Goal: Transaction & Acquisition: Purchase product/service

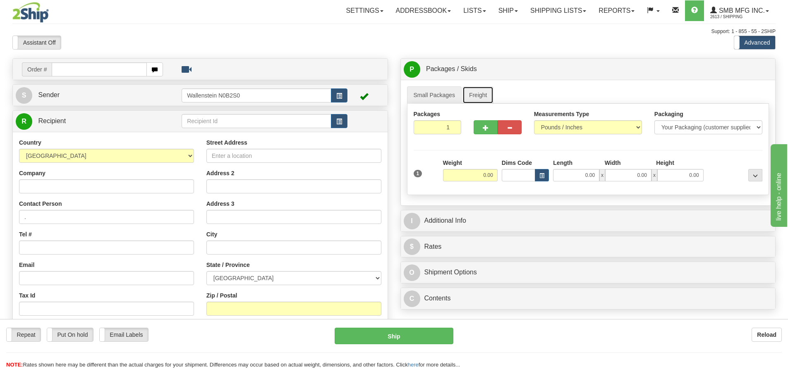
click at [474, 95] on link "Freight" at bounding box center [478, 94] width 31 height 17
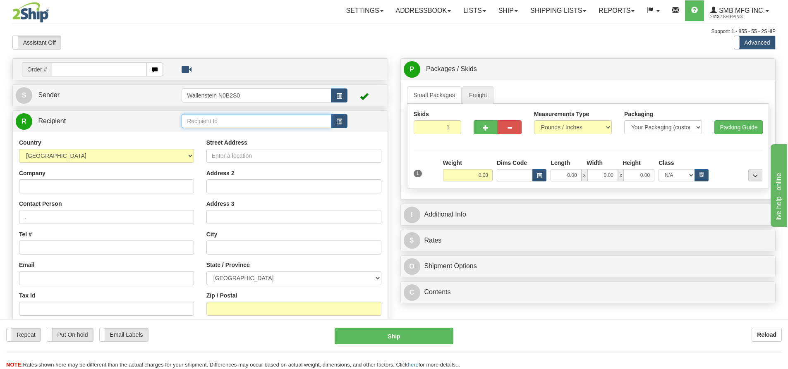
click at [195, 119] on input "text" at bounding box center [257, 121] width 150 height 14
paste input "731 Ashley Street"
type input "731 Ashley Street"
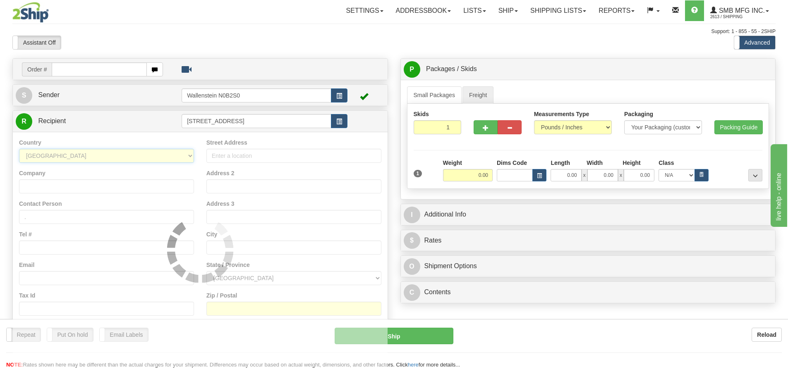
click at [102, 153] on div "Country AFGHANISTAN ALAND ISLANDS ALBANIA ALGERIA AMERICAN SAMOA ANDORRA ANGOLA…" at bounding box center [200, 249] width 375 height 235
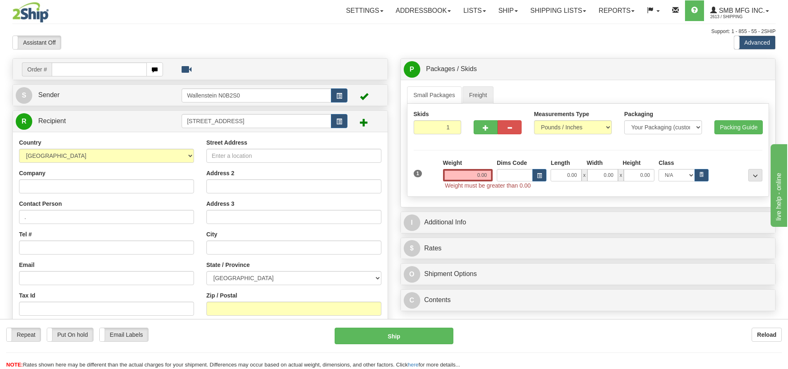
click at [98, 143] on div "Country AFGHANISTAN ALAND ISLANDS ALBANIA ALGERIA AMERICAN SAMOA ANDORRA ANGOLA…" at bounding box center [106, 151] width 175 height 24
click at [216, 183] on input "Address 2" at bounding box center [293, 187] width 175 height 14
click at [28, 98] on span "S" at bounding box center [24, 95] width 17 height 17
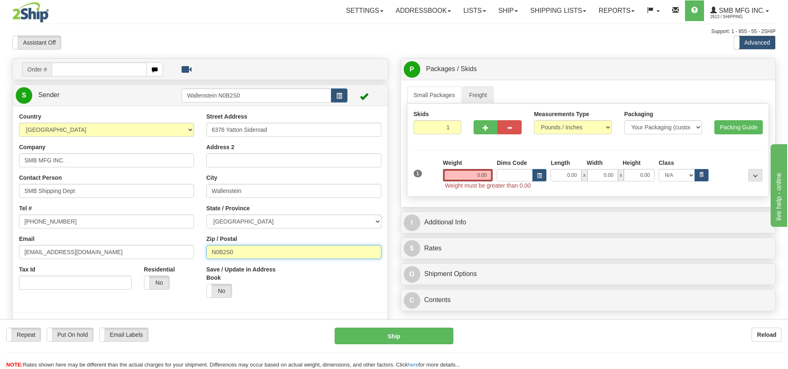
click at [241, 254] on input "N0B2S0" at bounding box center [293, 252] width 175 height 14
paste input "K0K 2B0"
type input "N0B2S0K0K 2B0"
drag, startPoint x: 258, startPoint y: 252, endPoint x: 203, endPoint y: 251, distance: 55.4
click at [203, 251] on div "Street Address 6376 Yatton Sideroad Address 2 City Wallenstein State / Province…" at bounding box center [293, 209] width 187 height 192
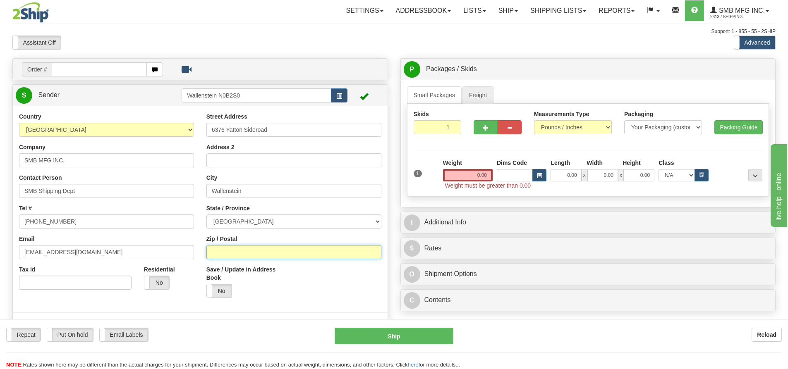
paste input "K0K 2B0"
type input "K0K 2B0"
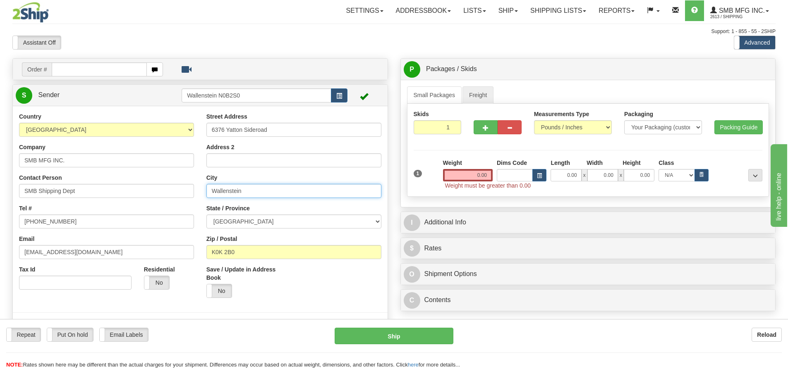
click at [254, 192] on input "Wallenstein" at bounding box center [293, 191] width 175 height 14
drag, startPoint x: 254, startPoint y: 192, endPoint x: 204, endPoint y: 192, distance: 50.9
click at [204, 192] on div "Street Address 6376 Yatton Sideroad Address 2 City Wallenstein State / Province…" at bounding box center [293, 209] width 187 height 192
paste input "Foxboro"
type input "Foxboro"
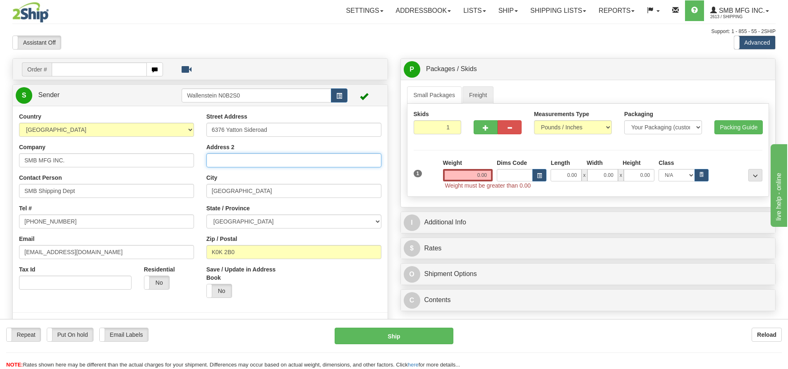
click at [214, 158] on input "Address 2" at bounding box center [293, 160] width 175 height 14
paste input "Timber Top Country Store"
type input "Timber Top Country Store"
click at [460, 176] on input "0.00" at bounding box center [468, 175] width 50 height 12
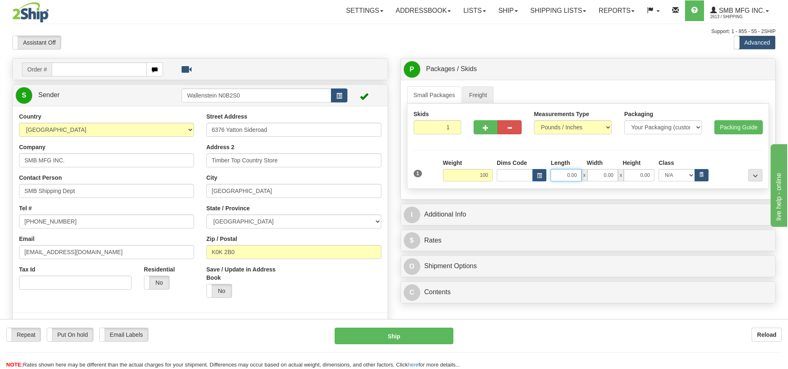
type input "100.00"
click at [566, 176] on input "0.00" at bounding box center [566, 175] width 31 height 12
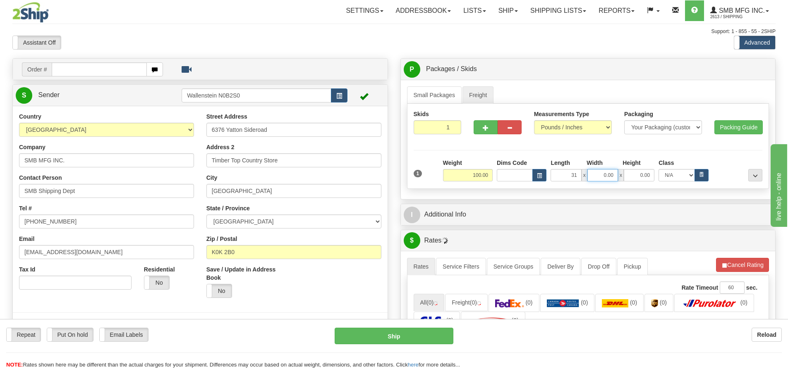
type input "31.00"
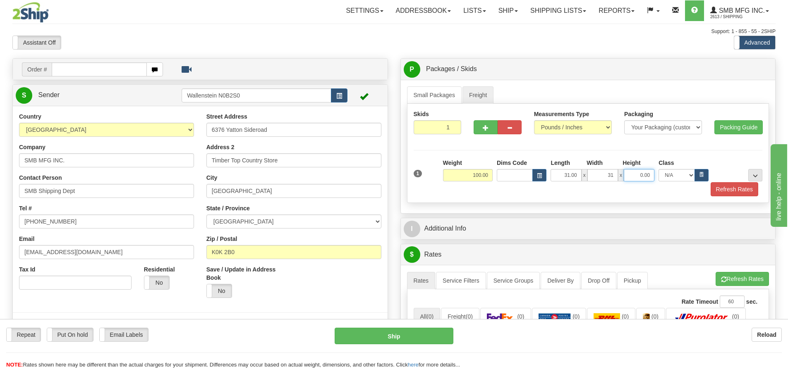
type input "31.00"
type input "40.00"
click at [721, 188] on button "Refresh Rates" at bounding box center [735, 189] width 48 height 14
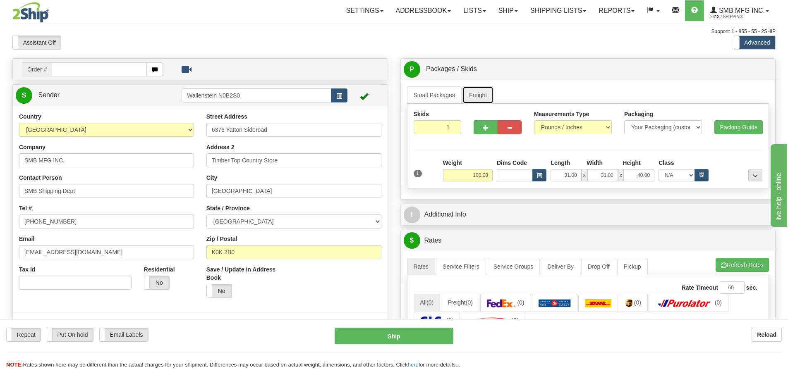
click at [478, 101] on link "Freight" at bounding box center [478, 94] width 31 height 17
click at [478, 96] on link "Freight" at bounding box center [478, 94] width 31 height 17
click at [499, 17] on link "Ship" at bounding box center [508, 10] width 32 height 21
click at [472, 92] on link "Freight" at bounding box center [478, 94] width 31 height 17
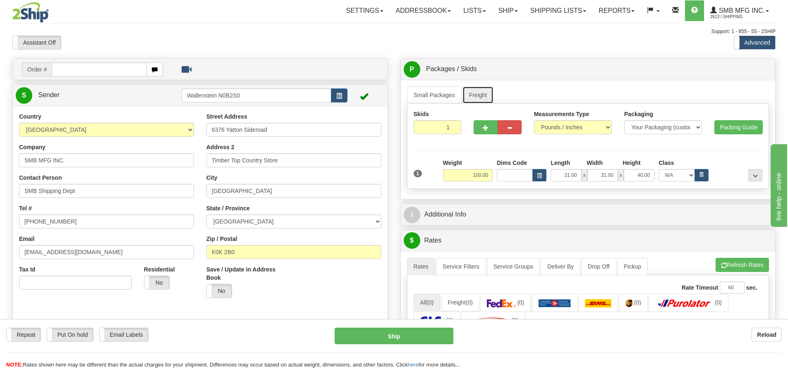
click at [472, 92] on link "Freight" at bounding box center [478, 94] width 31 height 17
click at [24, 94] on span "S" at bounding box center [24, 95] width 17 height 17
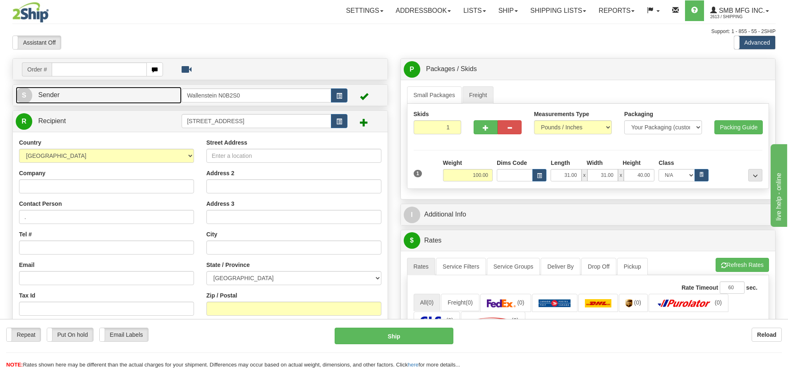
click at [24, 94] on span "S" at bounding box center [24, 95] width 17 height 17
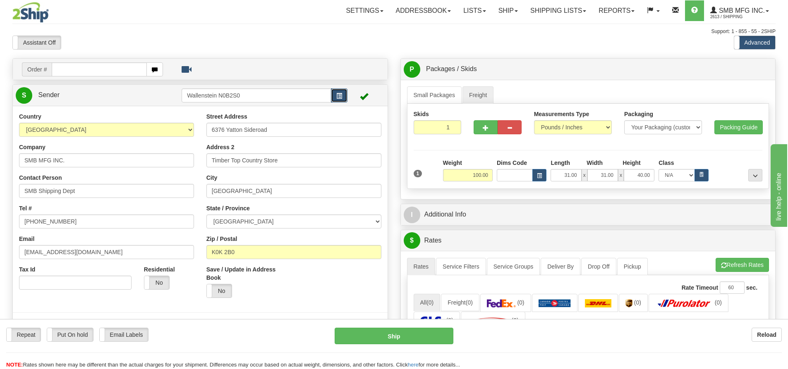
click at [342, 96] on span "button" at bounding box center [339, 95] width 6 height 5
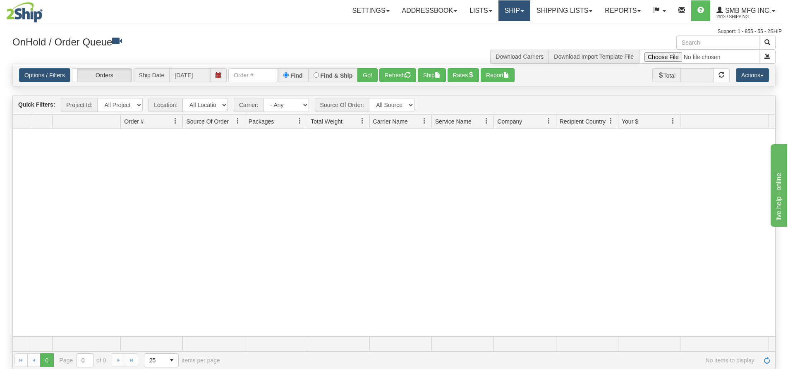
click at [507, 13] on link "Ship" at bounding box center [515, 10] width 32 height 21
click at [486, 29] on span "Ship Screen" at bounding box center [478, 29] width 31 height 7
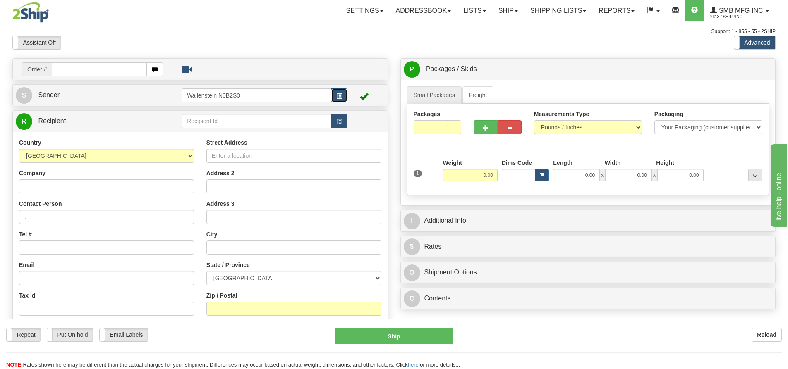
click at [338, 96] on span "button" at bounding box center [339, 95] width 6 height 5
click at [216, 158] on input "Street Address" at bounding box center [293, 156] width 175 height 14
paste input "731 Ashley Street"
type input "731 Ashley Street"
click at [220, 252] on input "text" at bounding box center [293, 248] width 175 height 14
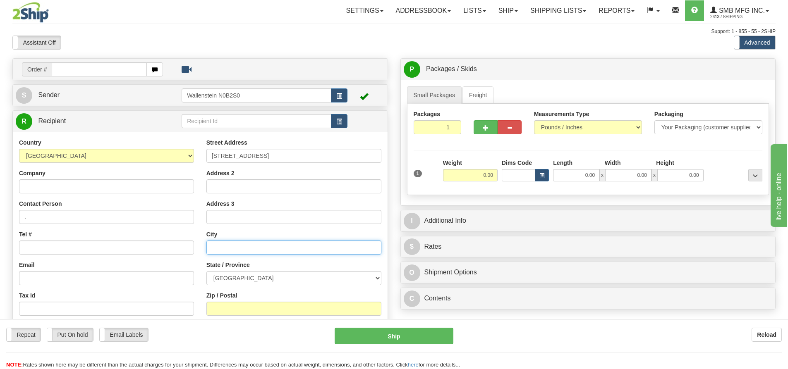
paste input "Foxboro"
type input "Foxboro"
click at [237, 275] on select "ALBERTA BRITISH COLUMBIA MANITOBA NEW BRUNSWICK NEWFOUNDLAND NOVA SCOTIA NUNAVU…" at bounding box center [293, 278] width 175 height 14
select select "ON"
click at [206, 271] on select "ALBERTA BRITISH COLUMBIA MANITOBA NEW BRUNSWICK NEWFOUNDLAND NOVA SCOTIA NUNAVU…" at bounding box center [293, 278] width 175 height 14
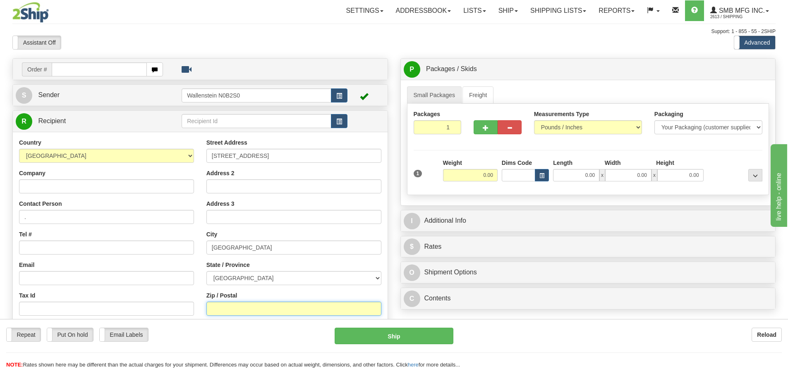
click at [220, 312] on input "Zip / Postal" at bounding box center [293, 309] width 175 height 14
paste input "K0K 2B0"
type input "K0K 2B0"
click at [483, 93] on link "Freight" at bounding box center [478, 94] width 31 height 17
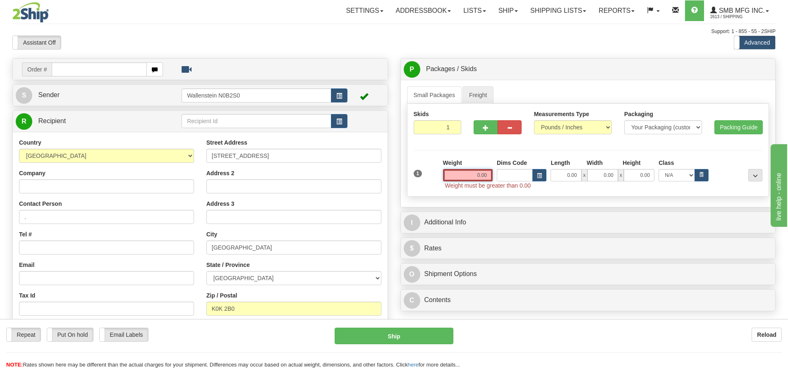
click at [473, 175] on input "0.00" at bounding box center [468, 175] width 50 height 12
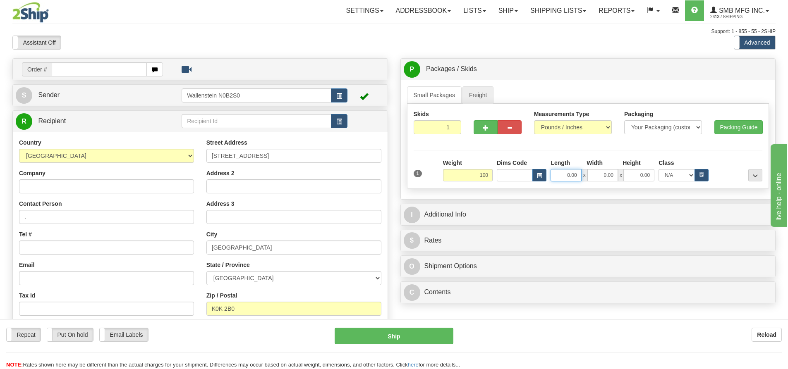
type input "100.00"
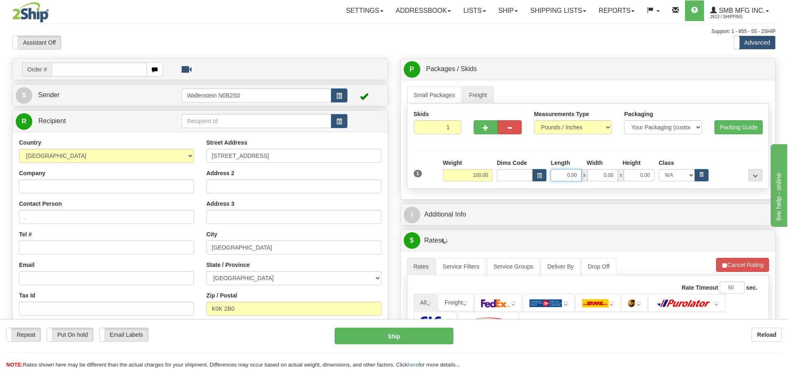
click at [562, 176] on input "0.00" at bounding box center [566, 175] width 31 height 12
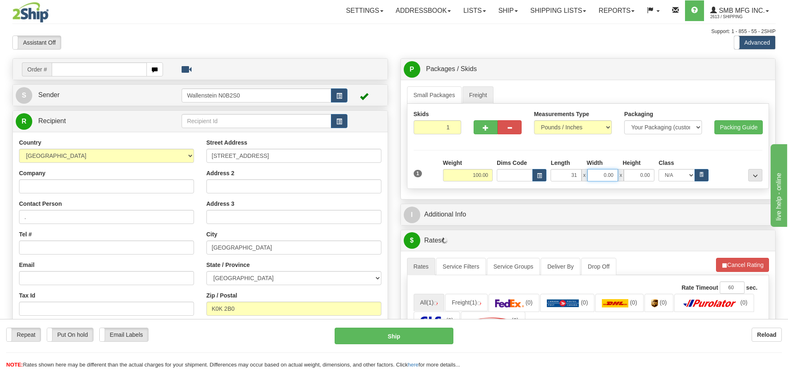
type input "31.00"
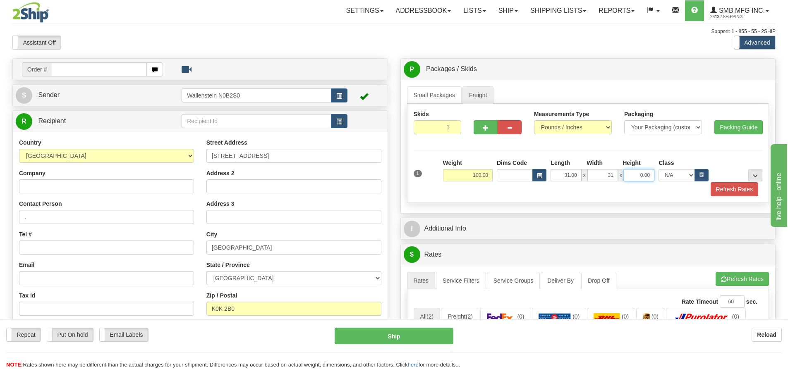
type input "31.00"
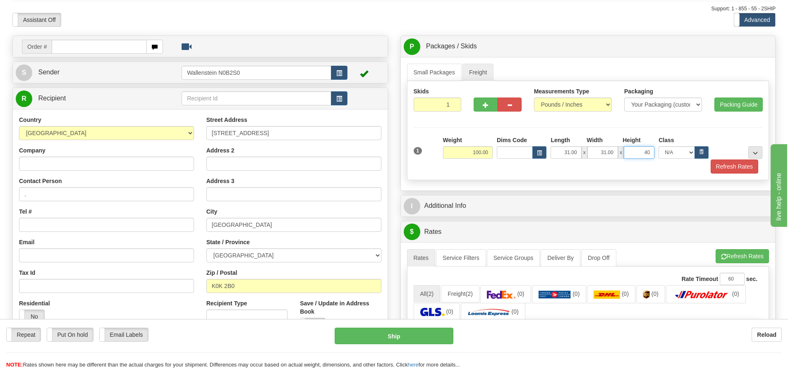
scroll to position [41, 0]
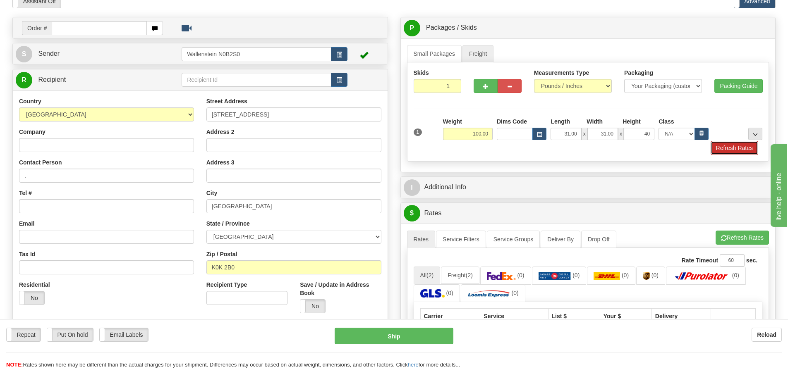
type input "40.00"
click at [723, 149] on button "Refresh Rates" at bounding box center [735, 148] width 48 height 14
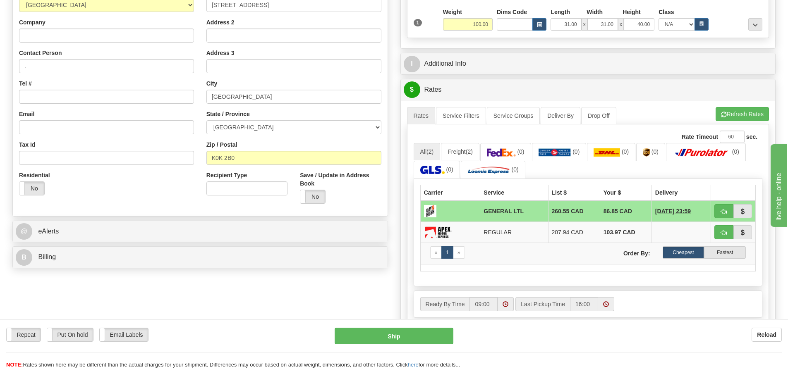
scroll to position [165, 0]
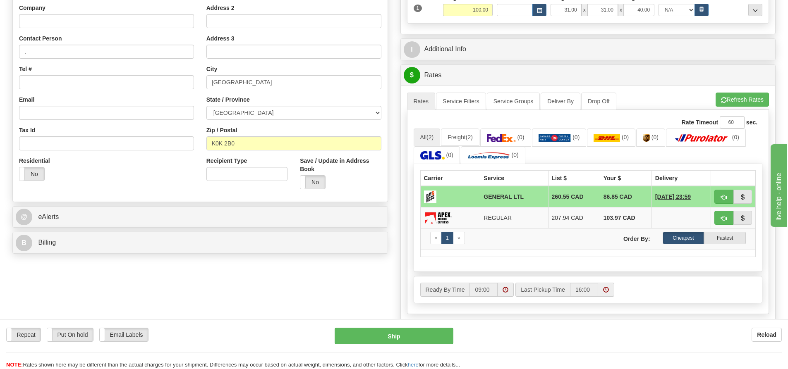
click at [633, 196] on td "86.85 CAD" at bounding box center [626, 197] width 52 height 22
click at [724, 196] on span "button" at bounding box center [724, 197] width 6 height 5
type input "GL"
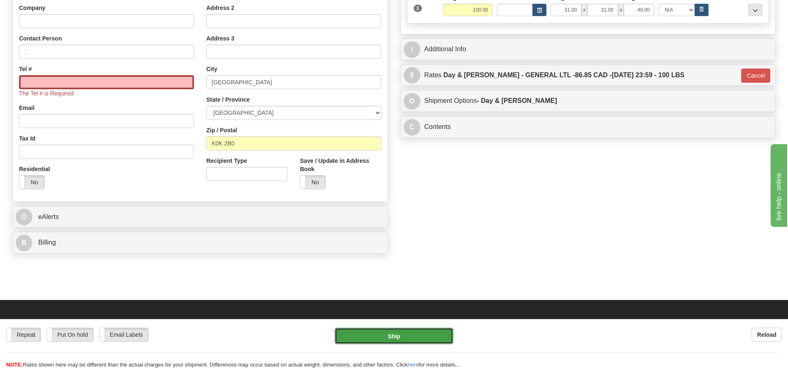
click at [393, 337] on button "Ship" at bounding box center [394, 336] width 119 height 17
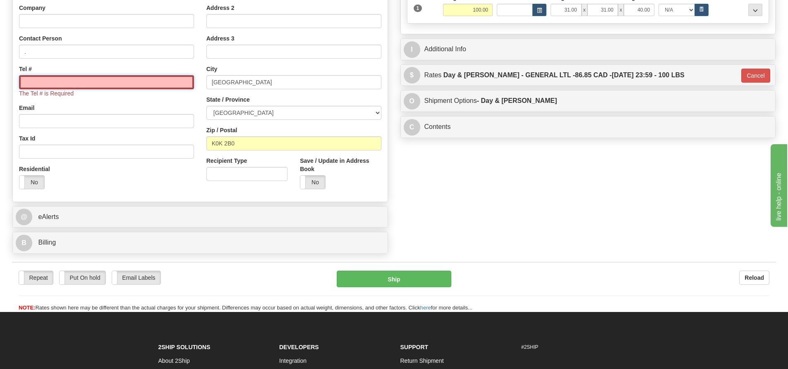
click at [84, 81] on input "Tel #" at bounding box center [106, 82] width 175 height 14
click at [27, 80] on input "Tel #" at bounding box center [106, 82] width 175 height 14
paste input "16139671334"
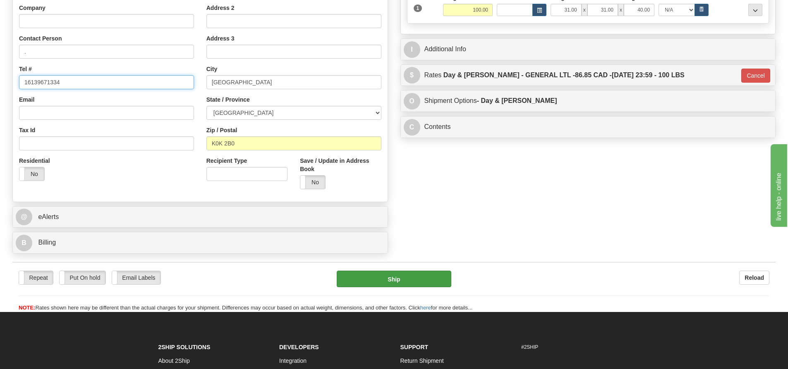
type input "16139671334"
click at [364, 276] on button "Ship" at bounding box center [394, 279] width 115 height 17
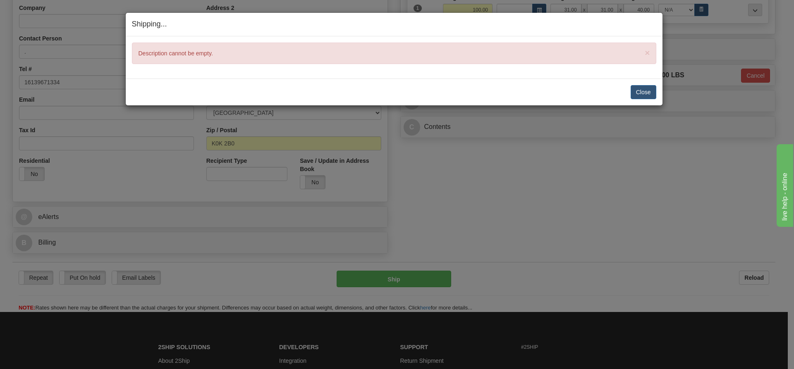
click at [335, 55] on div "× Description cannot be empty." at bounding box center [394, 54] width 525 height 22
click at [646, 91] on button "Close" at bounding box center [644, 92] width 26 height 14
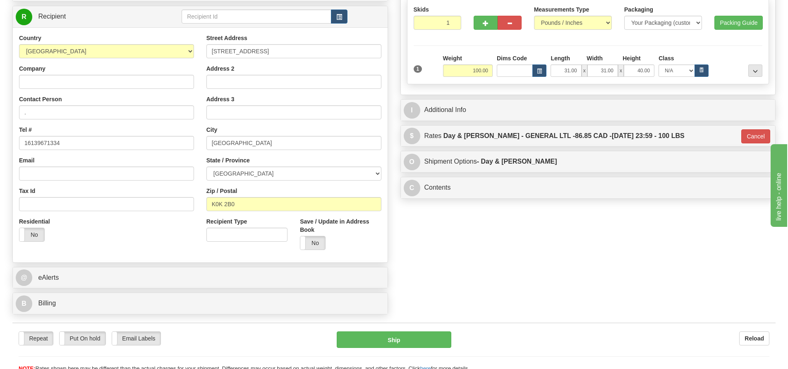
scroll to position [124, 0]
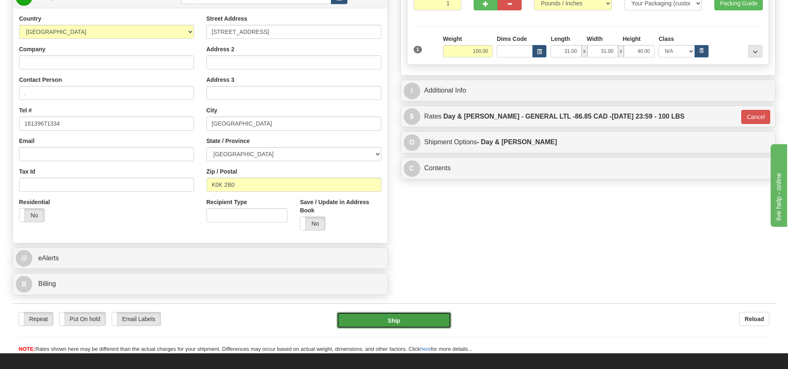
click at [394, 322] on button "Ship" at bounding box center [394, 320] width 115 height 17
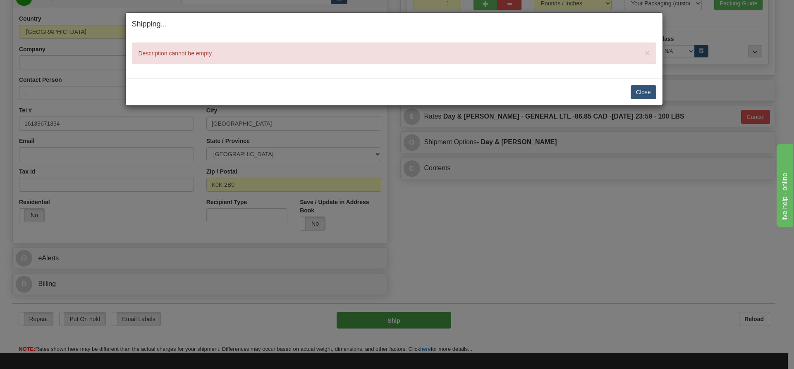
click at [394, 322] on div "Shipping... Your SHIPMENT will EXPIRE in × Description cannot be empty. Close C…" at bounding box center [397, 184] width 794 height 369
click at [647, 91] on button "Close" at bounding box center [644, 92] width 26 height 14
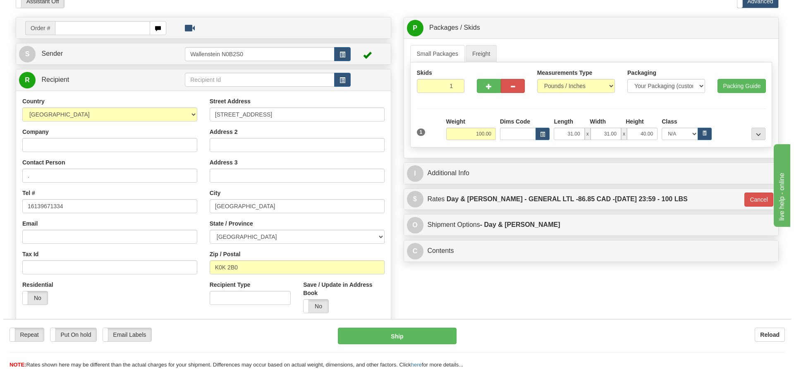
scroll to position [0, 0]
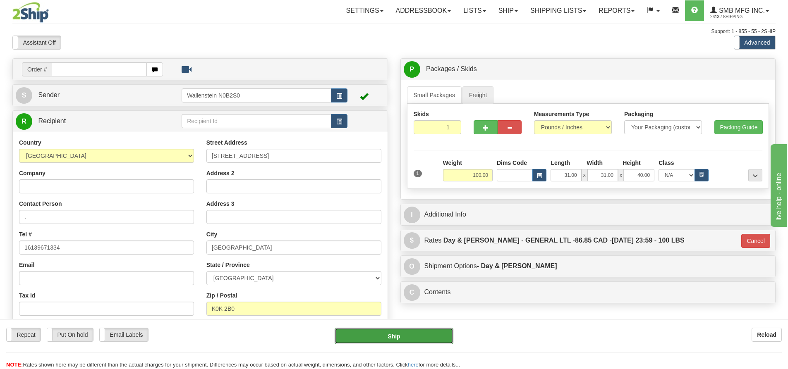
click at [396, 341] on button "Ship" at bounding box center [394, 336] width 119 height 17
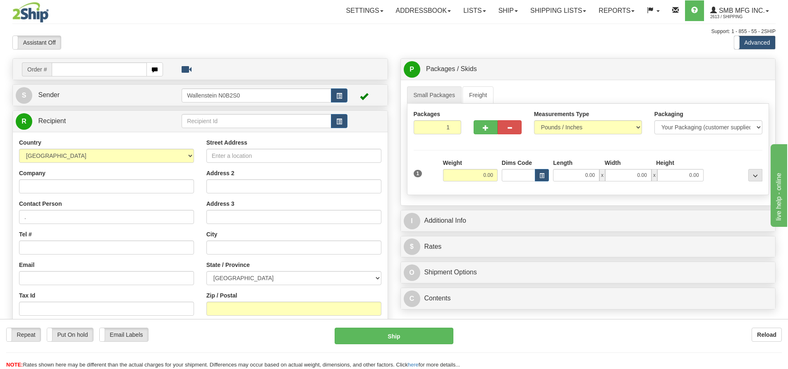
click at [130, 72] on input "text" at bounding box center [99, 69] width 95 height 14
click at [41, 70] on span "Order #" at bounding box center [37, 69] width 30 height 14
click at [19, 120] on span "R" at bounding box center [24, 121] width 17 height 17
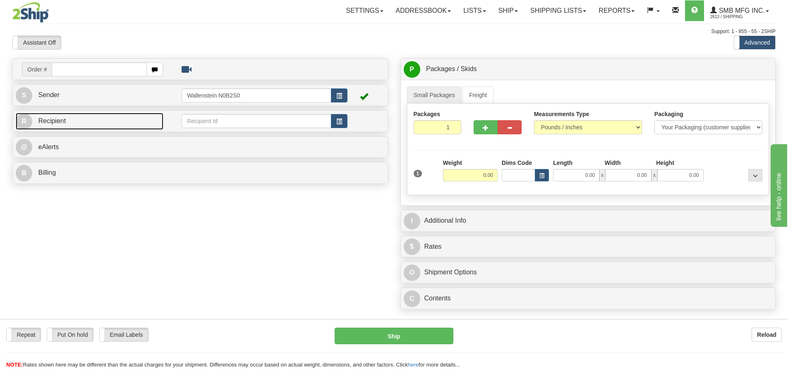
click at [19, 120] on span "R" at bounding box center [24, 121] width 17 height 17
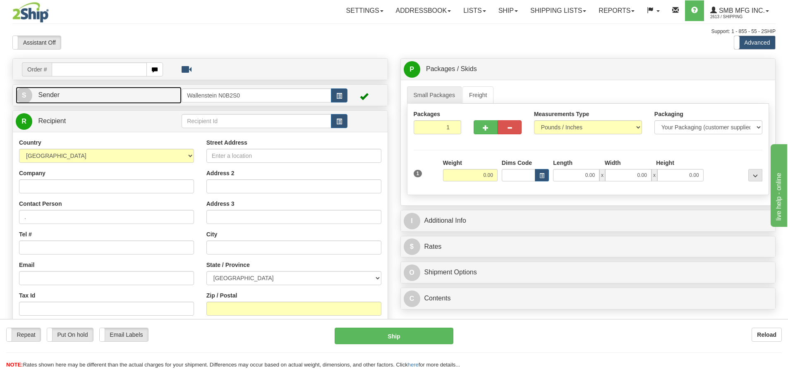
click at [26, 96] on span "S" at bounding box center [24, 95] width 17 height 17
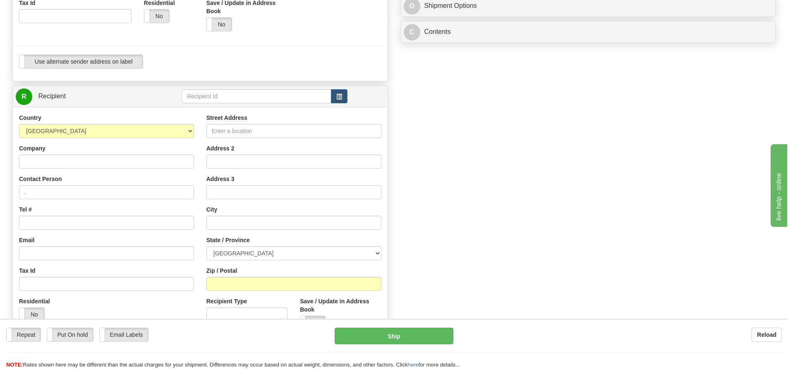
scroll to position [290, 0]
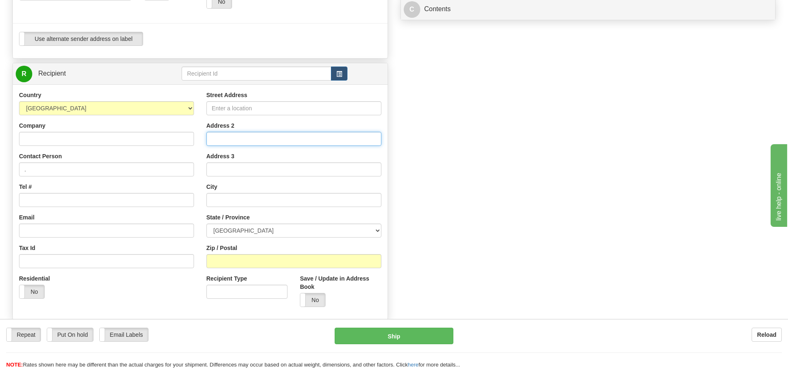
click at [217, 135] on input "Address 2" at bounding box center [293, 139] width 175 height 14
click at [221, 108] on input "Street Address" at bounding box center [293, 108] width 175 height 14
paste input "731 Ashley Street"
type input "731 Ashley Street"
click at [213, 201] on input "text" at bounding box center [293, 200] width 175 height 14
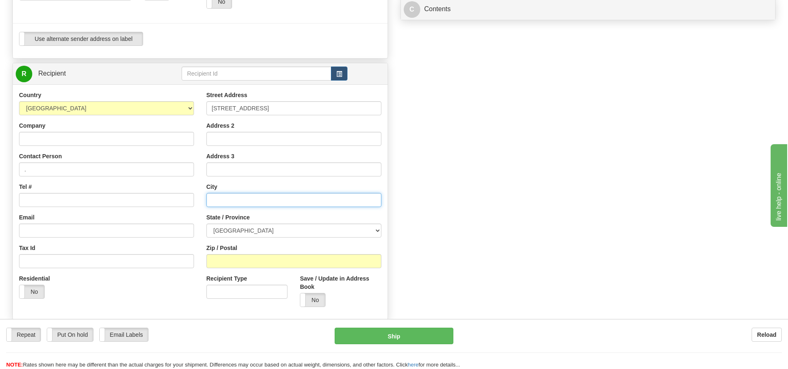
paste input "Foxboro"
type input "Foxboro"
click at [225, 228] on select "ALBERTA BRITISH COLUMBIA MANITOBA NEW BRUNSWICK NEWFOUNDLAND NOVA SCOTIA NUNAVU…" at bounding box center [293, 231] width 175 height 14
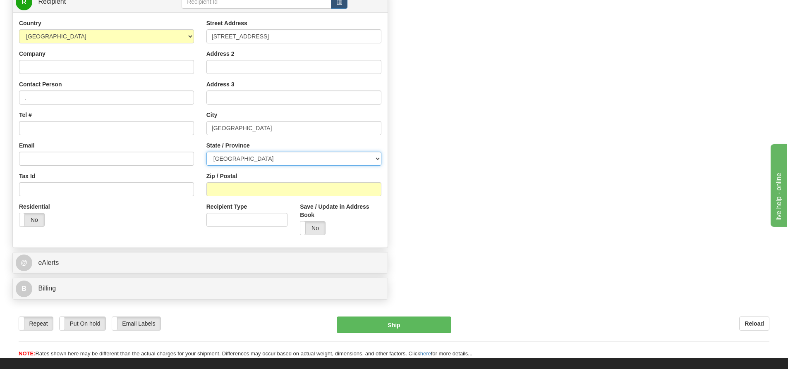
scroll to position [372, 0]
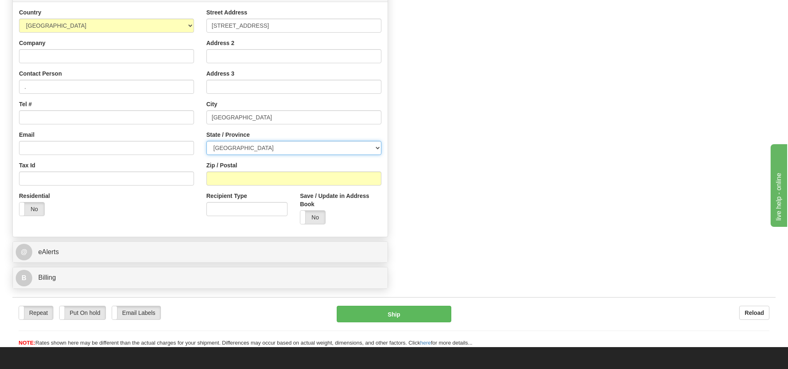
click at [225, 146] on select "ALBERTA BRITISH COLUMBIA MANITOBA NEW BRUNSWICK NEWFOUNDLAND NOVA SCOTIA NUNAVU…" at bounding box center [293, 148] width 175 height 14
select select "ON"
click at [206, 141] on select "ALBERTA BRITISH COLUMBIA MANITOBA NEW BRUNSWICK NEWFOUNDLAND NOVA SCOTIA NUNAVU…" at bounding box center [293, 148] width 175 height 14
click at [213, 177] on input "Zip / Postal" at bounding box center [293, 179] width 175 height 14
paste input "K0K 2B0"
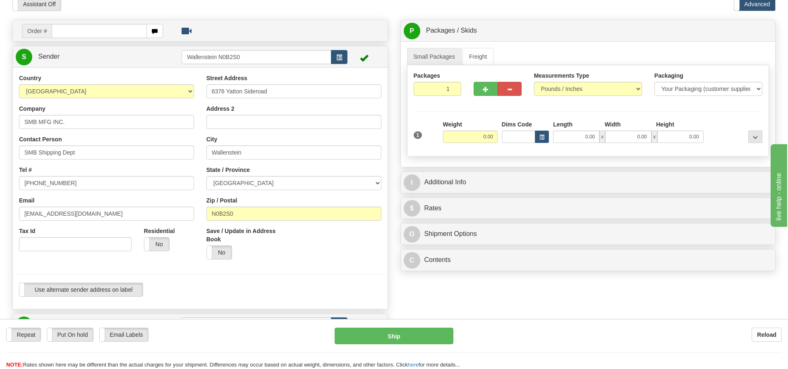
scroll to position [26, 0]
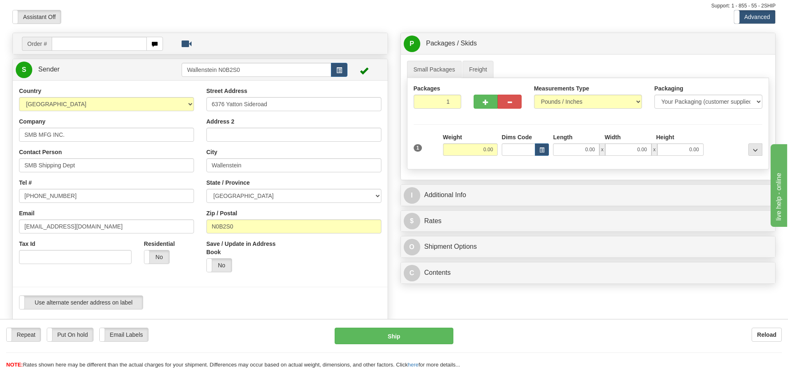
type input "K0K 2B0"
click at [474, 69] on link "Freight" at bounding box center [478, 69] width 31 height 17
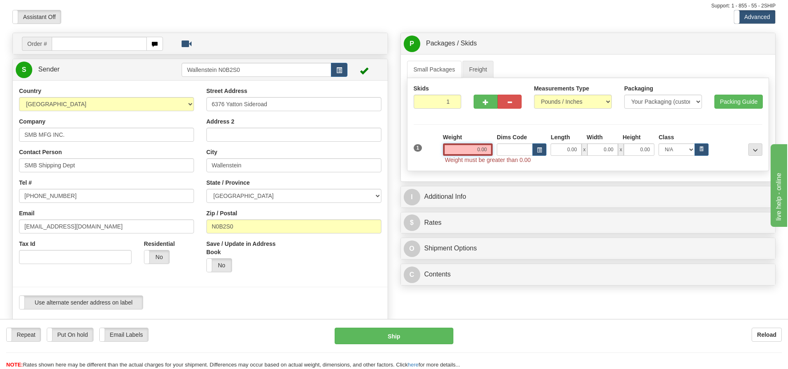
click at [463, 148] on input "0.00" at bounding box center [468, 150] width 50 height 12
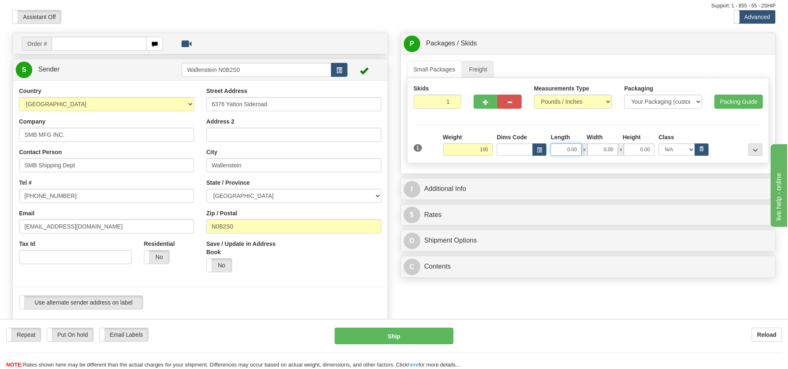
type input "100.00"
click at [564, 151] on input "0.00" at bounding box center [566, 150] width 31 height 12
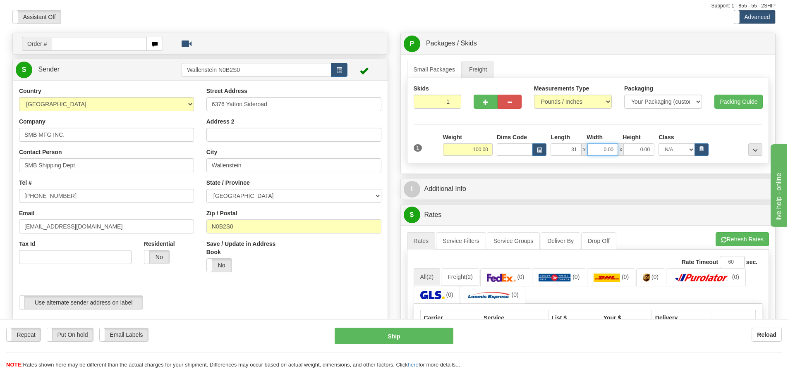
type input "31.00"
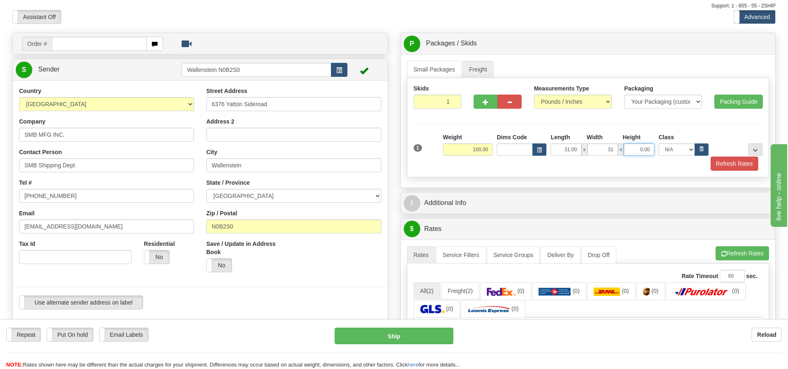
type input "31.00"
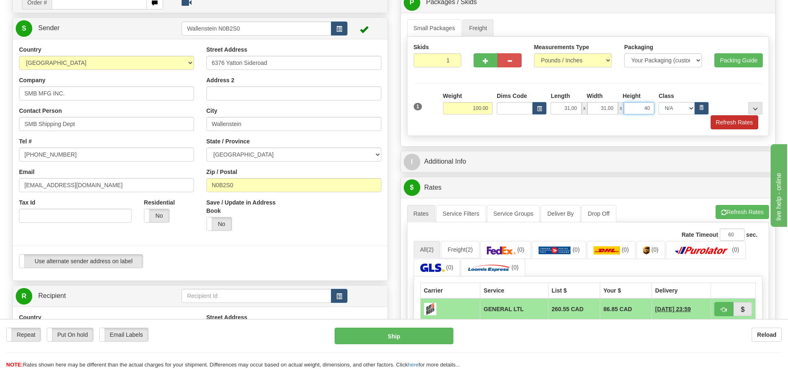
scroll to position [108, 0]
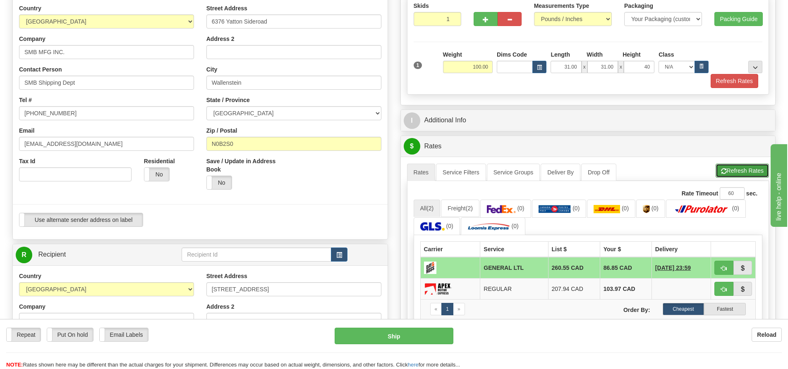
type input "40.00"
click at [733, 169] on button "Refresh Rates" at bounding box center [742, 171] width 53 height 14
click at [624, 269] on td "86.85 CAD" at bounding box center [626, 268] width 52 height 22
click at [624, 270] on td "86.85 CAD" at bounding box center [626, 268] width 52 height 22
click at [694, 266] on td "09/17/2025 23:59" at bounding box center [681, 268] width 59 height 22
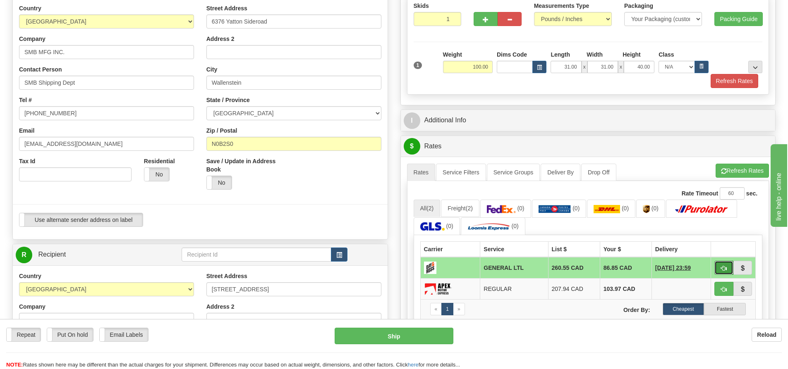
click at [723, 266] on span "button" at bounding box center [724, 268] width 6 height 5
type input "GL"
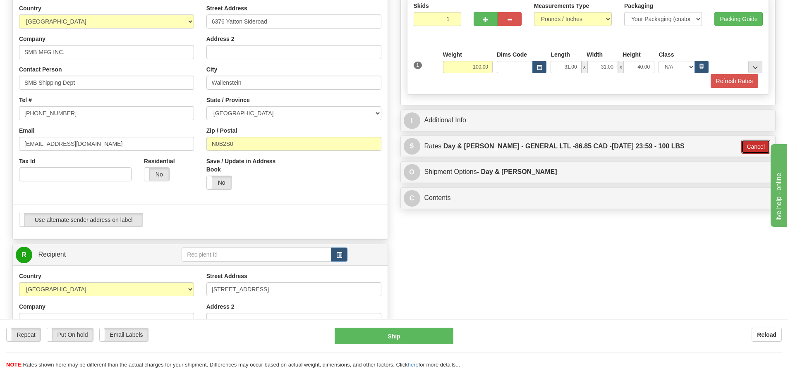
click at [751, 146] on button "Cancel" at bounding box center [755, 147] width 29 height 14
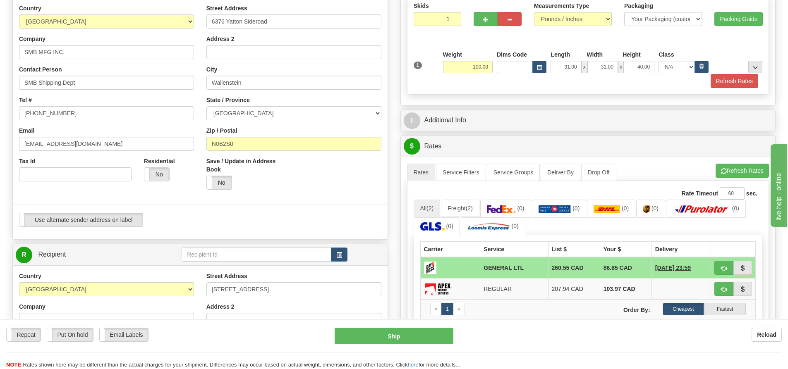
click at [624, 270] on td "86.85 CAD" at bounding box center [626, 268] width 52 height 22
click at [405, 346] on div "Repeat Repeat Put On hold Put On hold Print Order Slip Print Order Slip Email L…" at bounding box center [394, 348] width 788 height 41
click at [393, 334] on button "Ship" at bounding box center [394, 336] width 119 height 17
type input "GL"
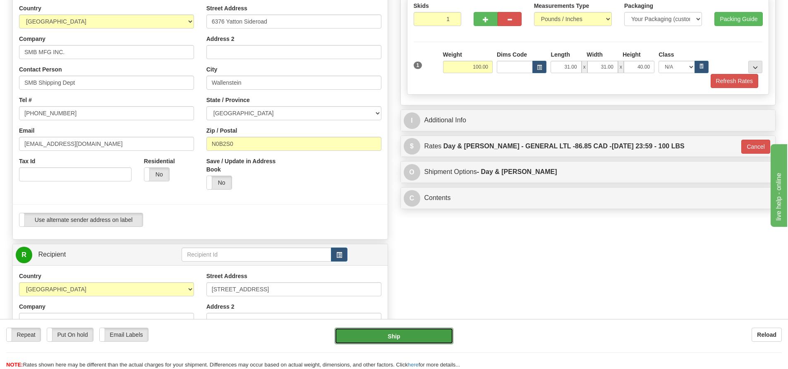
click at [393, 334] on button "Ship" at bounding box center [394, 336] width 119 height 17
click at [400, 335] on button "Ship" at bounding box center [394, 336] width 119 height 17
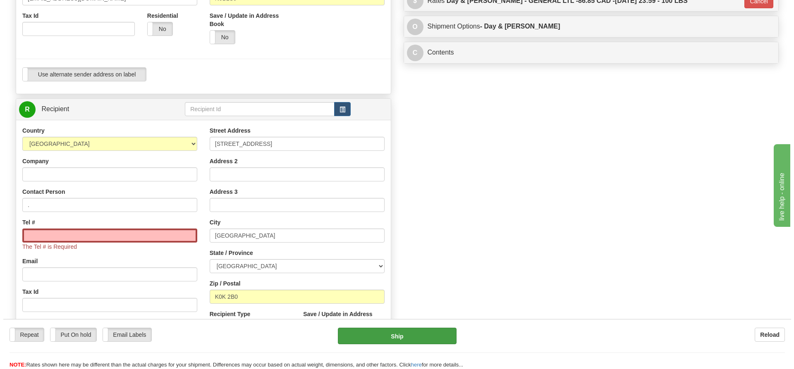
scroll to position [290, 0]
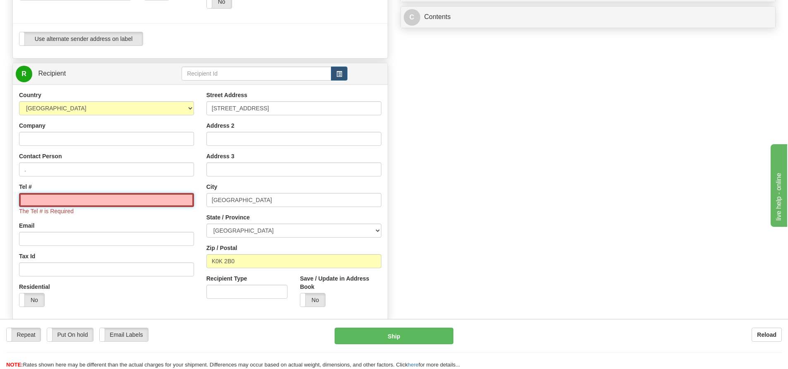
click at [117, 197] on input "Tel #" at bounding box center [106, 200] width 175 height 14
paste input "16139671334"
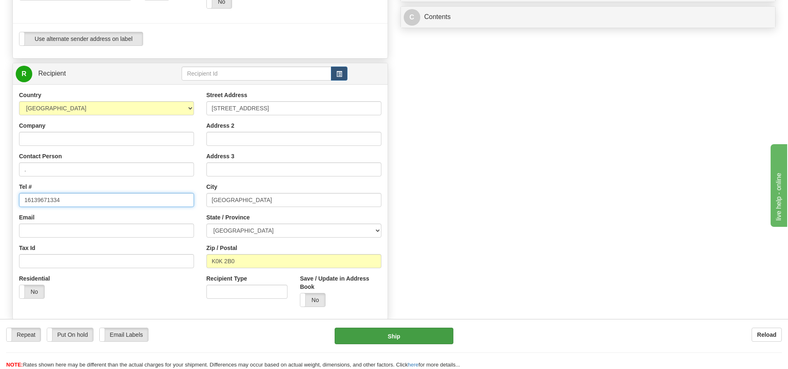
type input "16139671334"
click at [381, 337] on button "Ship" at bounding box center [394, 336] width 119 height 17
